Goal: Register for event/course

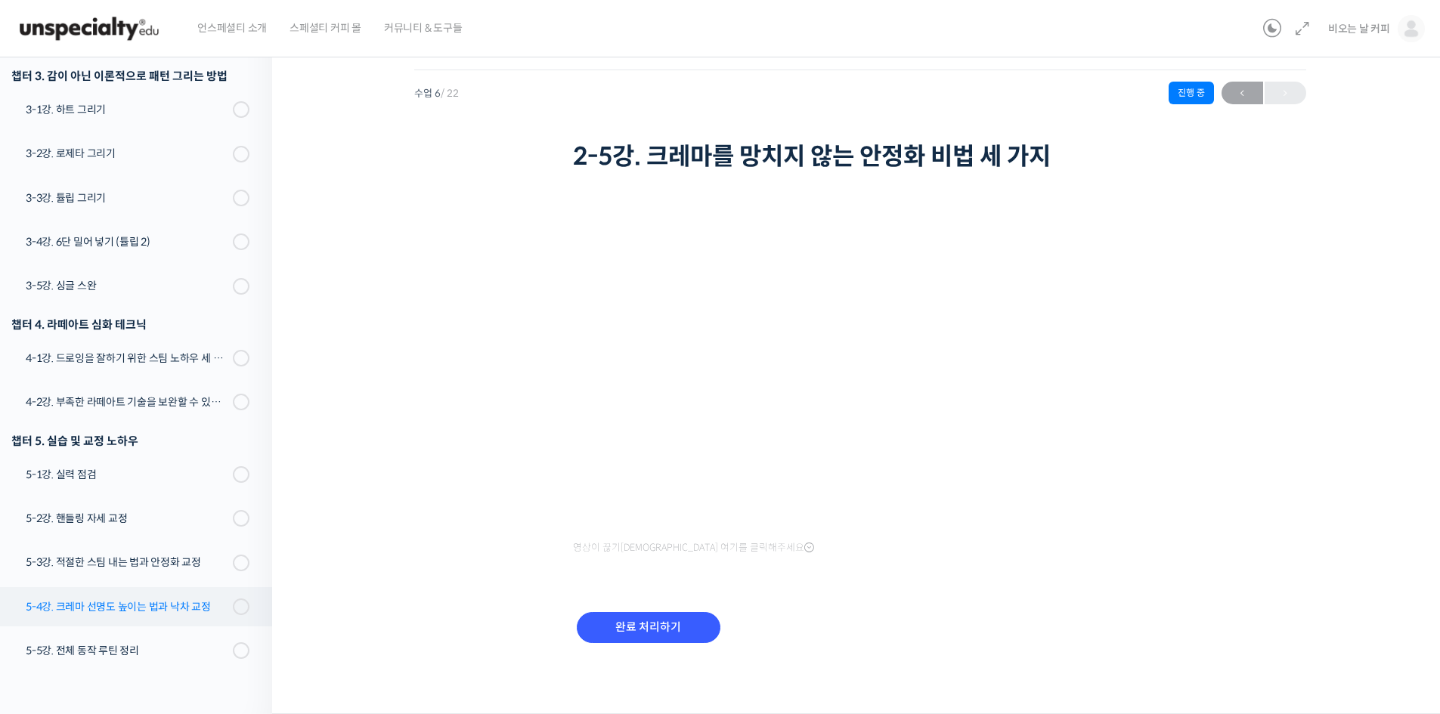
scroll to position [700, 0]
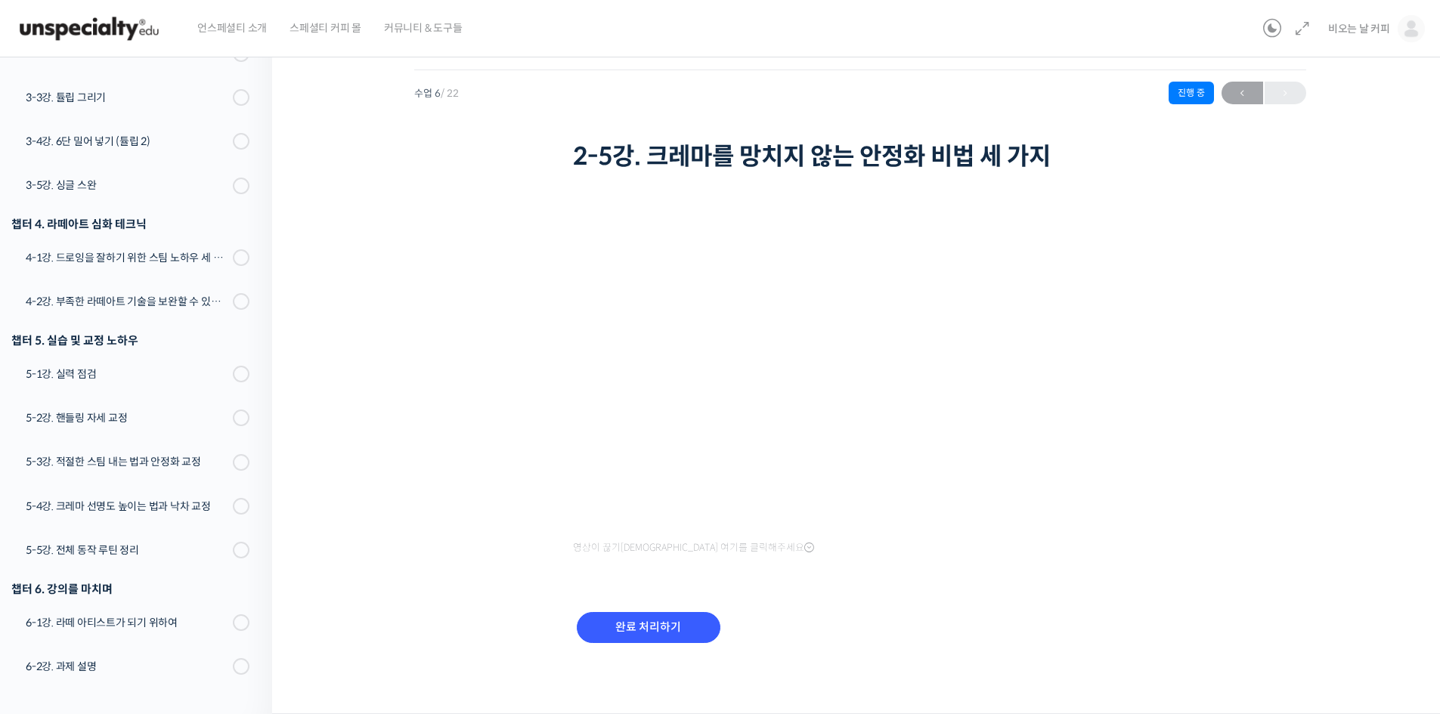
click at [122, 28] on img at bounding box center [89, 28] width 148 height 45
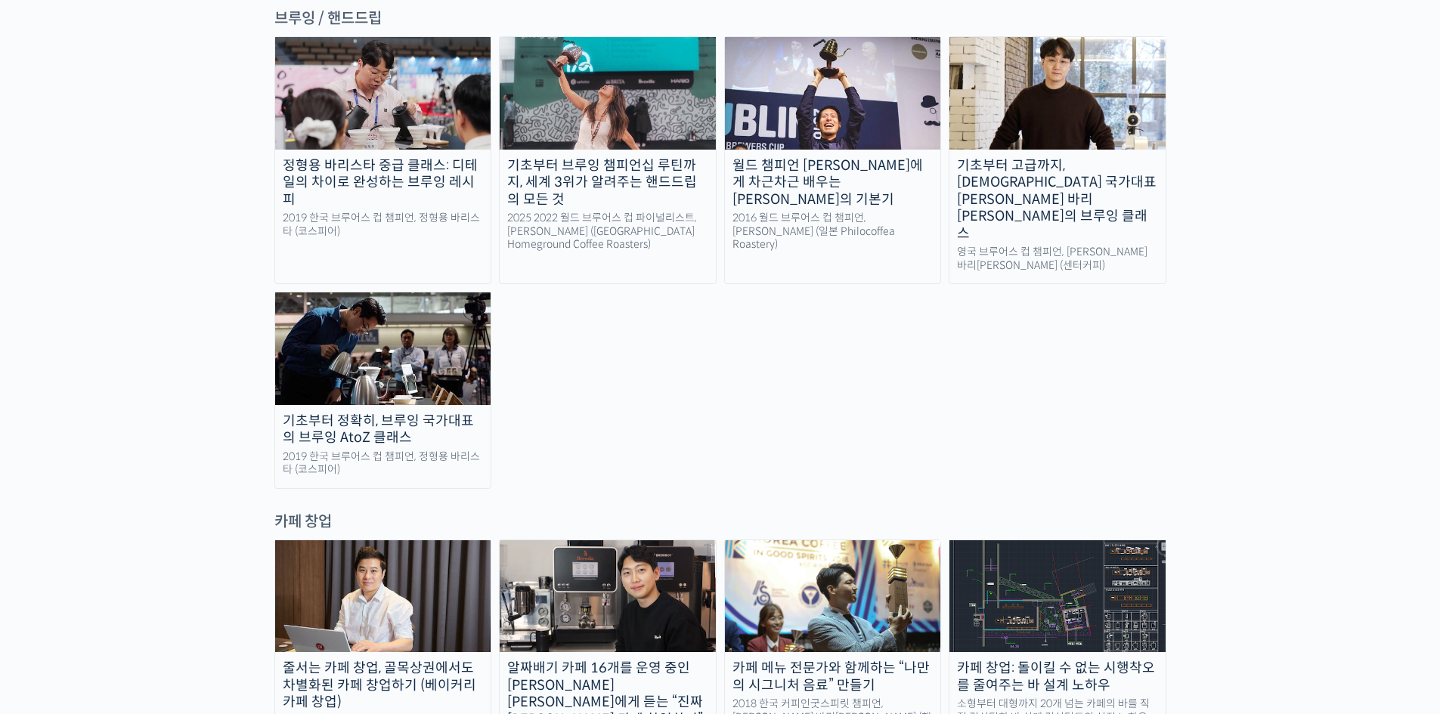
scroll to position [2747, 0]
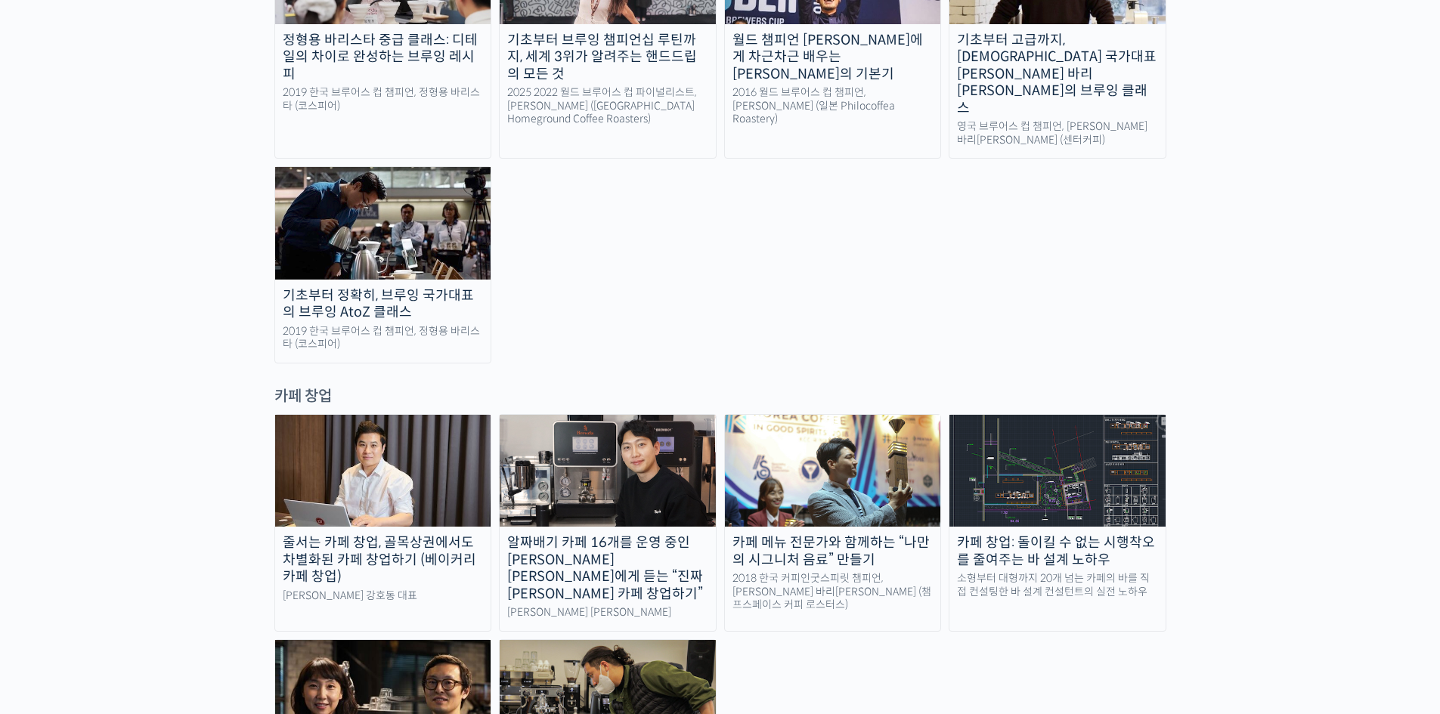
click at [867, 535] on div "카페 메뉴 전문가와 함께하는 “나만의 시그니처 음료” 만들기" at bounding box center [833, 552] width 216 height 34
